Goal: Find specific page/section: Find specific page/section

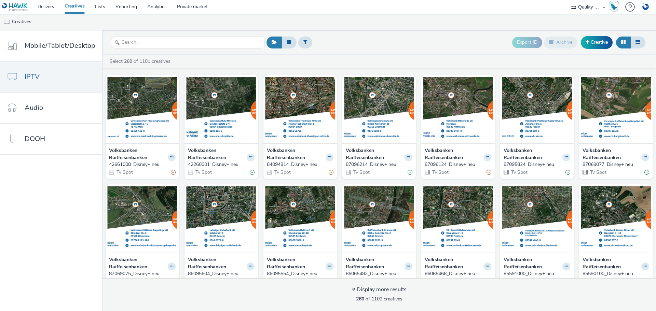
scroll to position [3950, 0]
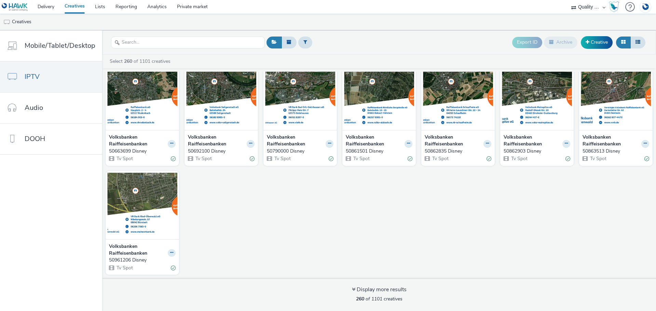
select select "a1548b1e-0fde-418e-992c-2e089afb3761"
click at [568, 0] on select "AZERION AZERION SURVEYS Broadaly comtogether Contrast Crossvertise Data Zulu Gm…" at bounding box center [588, 7] width 41 height 14
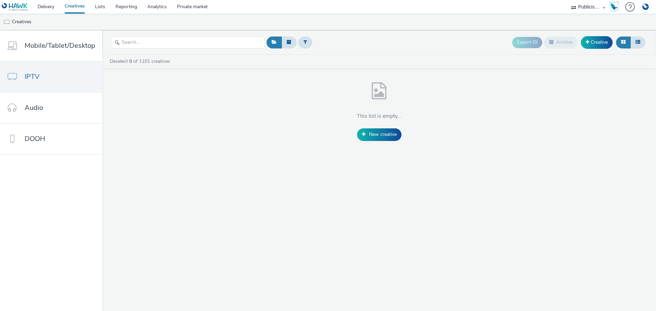
scroll to position [0, 0]
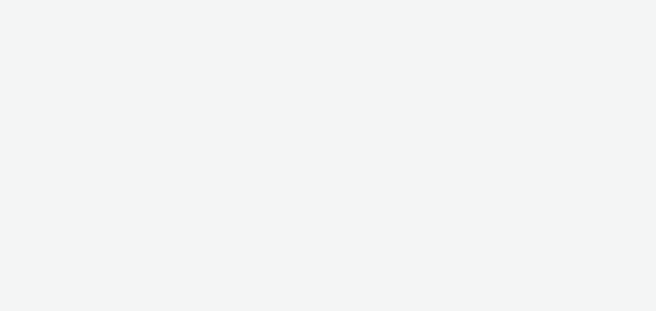
select select "a1548b1e-0fde-418e-992c-2e089afb3761"
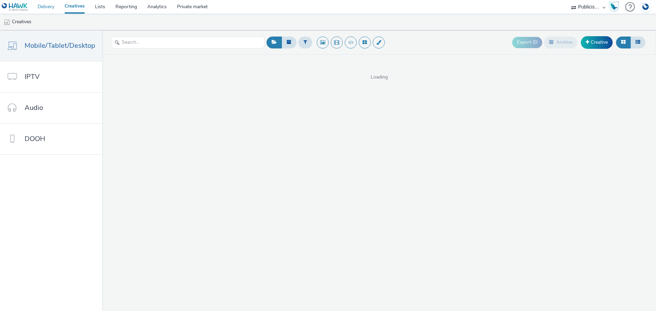
click at [48, 6] on link "Delivery" at bounding box center [45, 7] width 27 height 14
select select "a1548b1e-0fde-418e-992c-2e089afb3761"
